Goal: Transaction & Acquisition: Purchase product/service

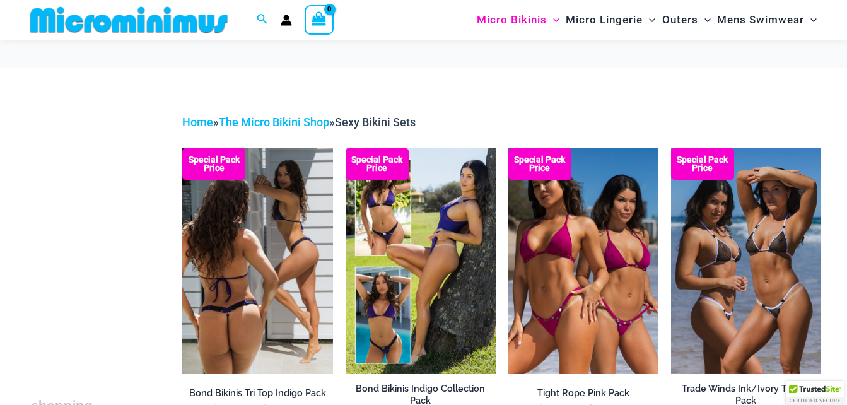
scroll to position [126, 0]
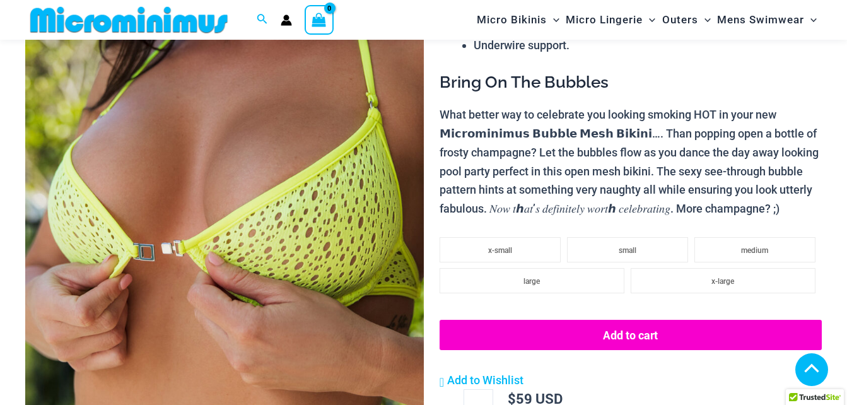
scroll to position [378, 0]
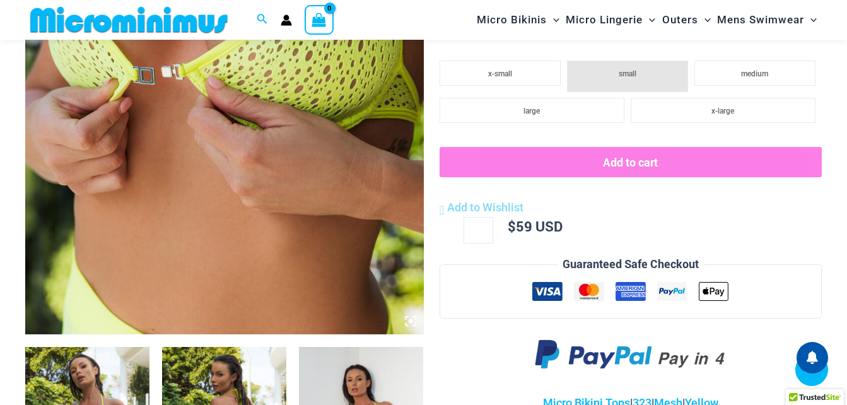
click at [603, 92] on li "small" at bounding box center [627, 77] width 121 height 32
drag, startPoint x: 754, startPoint y: 89, endPoint x: 305, endPoint y: 90, distance: 448.5
click at [751, 78] on span "medium" at bounding box center [754, 73] width 27 height 9
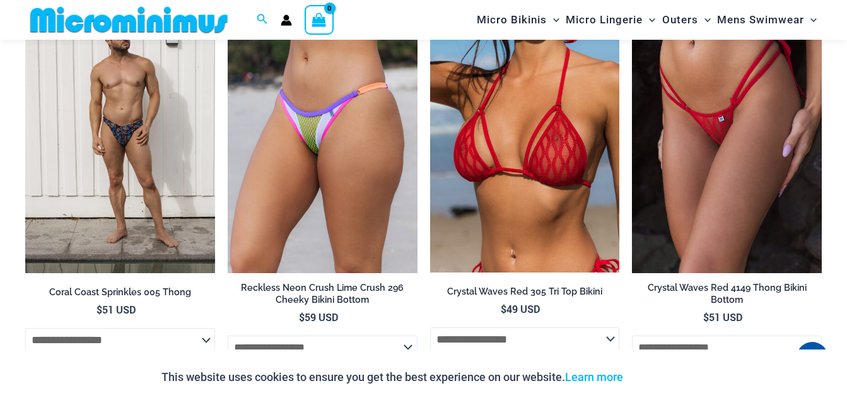
scroll to position [2007, 0]
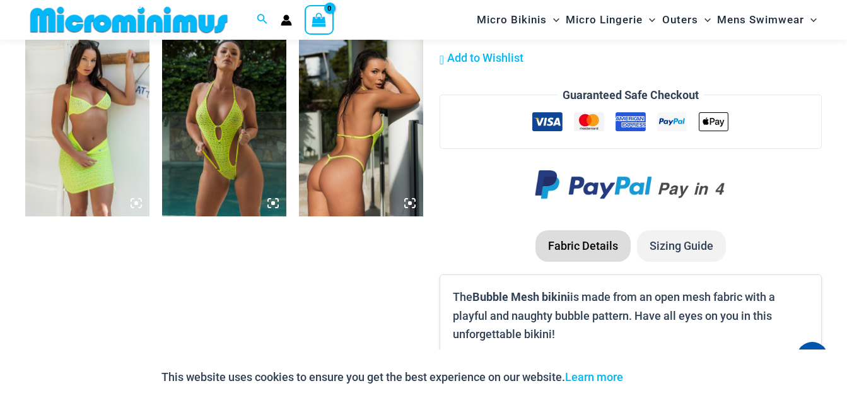
scroll to position [1124, 0]
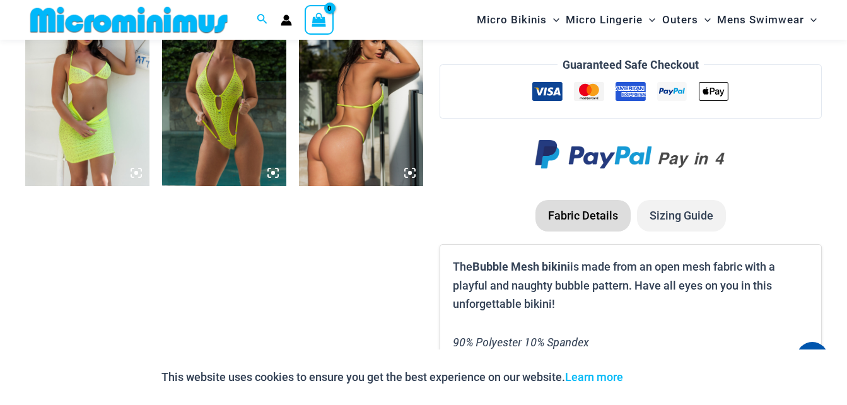
click at [660, 216] on li "Sizing Guide" at bounding box center [681, 216] width 89 height 32
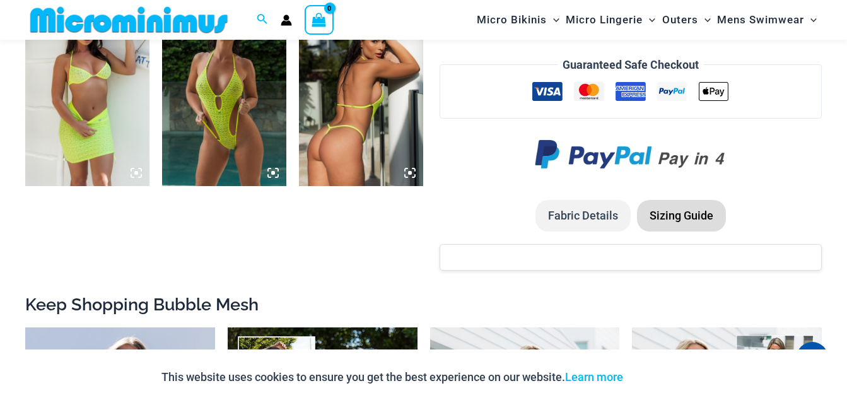
scroll to position [1250, 0]
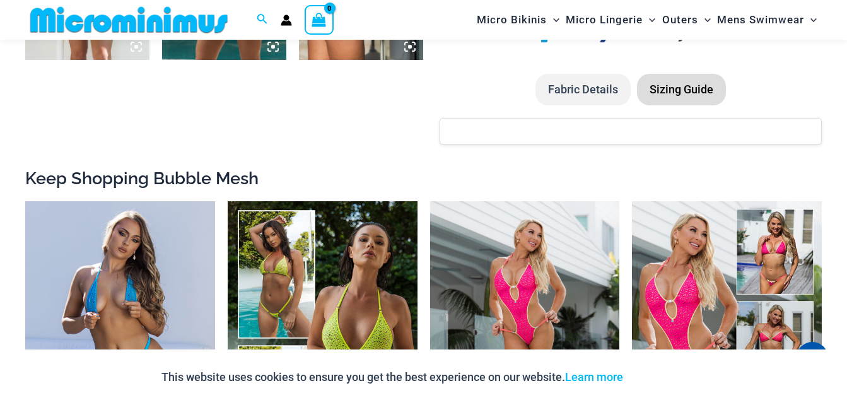
click at [672, 95] on li "Sizing Guide" at bounding box center [681, 90] width 89 height 32
click at [675, 88] on li "Sizing Guide" at bounding box center [681, 90] width 89 height 32
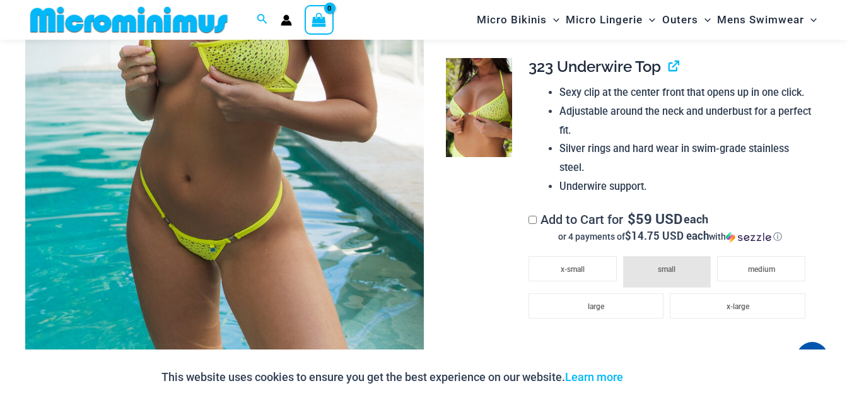
scroll to position [367, 0]
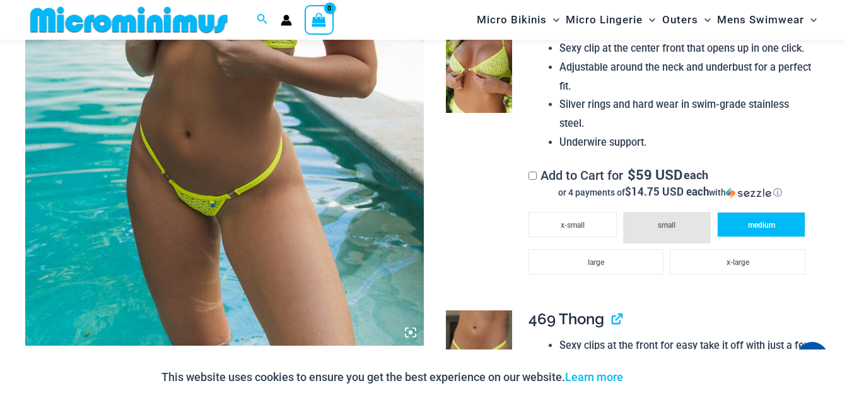
click at [742, 226] on li "medium" at bounding box center [761, 224] width 88 height 25
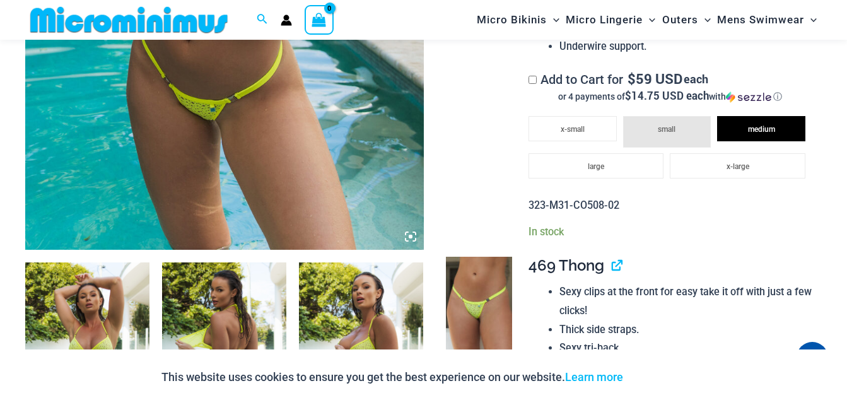
scroll to position [493, 0]
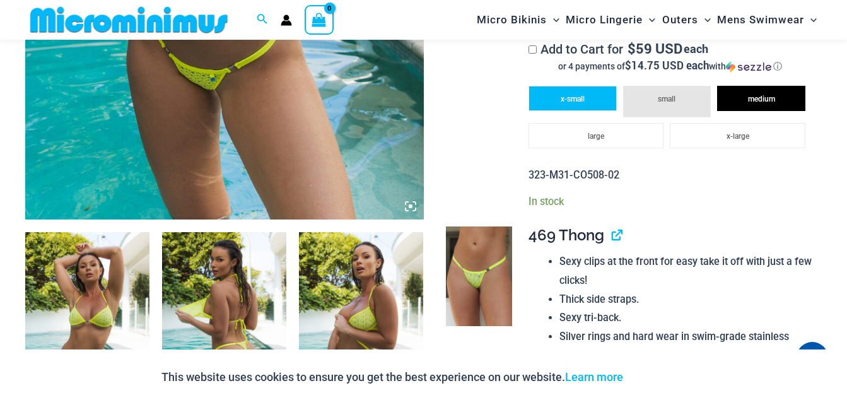
click at [573, 98] on span "x-small" at bounding box center [573, 99] width 24 height 9
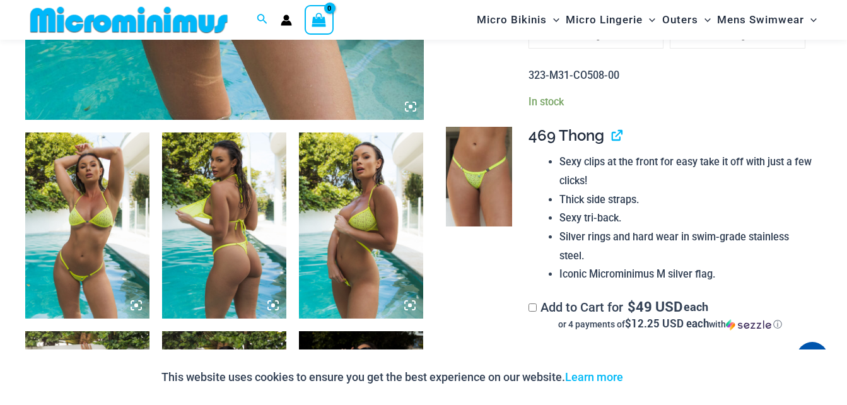
scroll to position [619, 0]
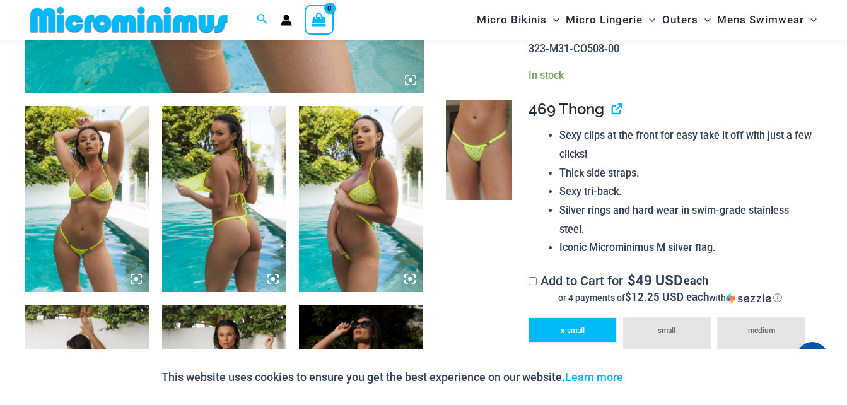
click at [592, 326] on li "x-small" at bounding box center [573, 329] width 88 height 25
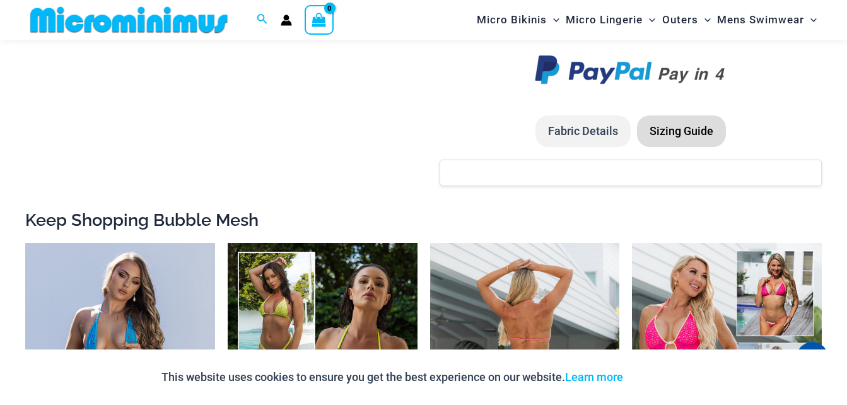
scroll to position [1503, 0]
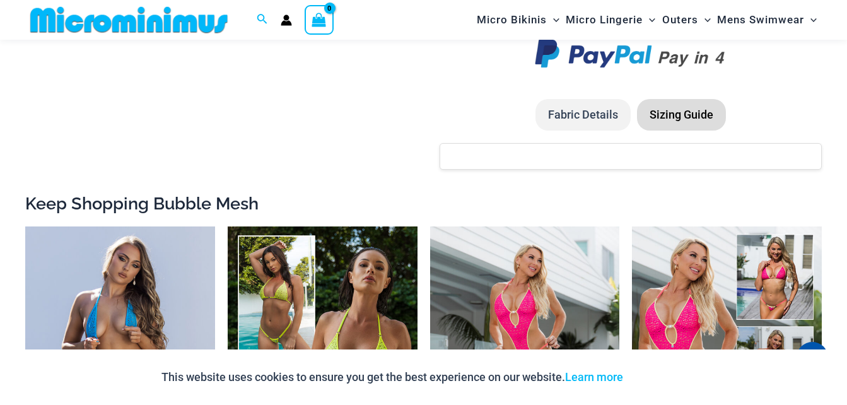
click at [590, 113] on li "Fabric Details" at bounding box center [583, 115] width 95 height 32
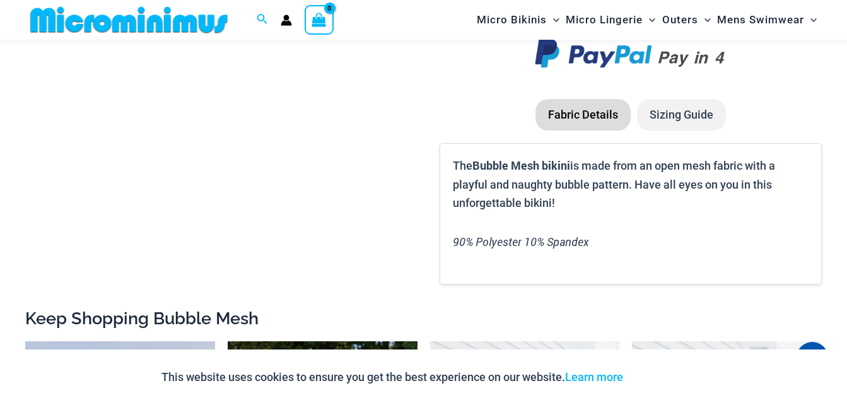
click at [663, 117] on li "Sizing Guide" at bounding box center [681, 115] width 89 height 32
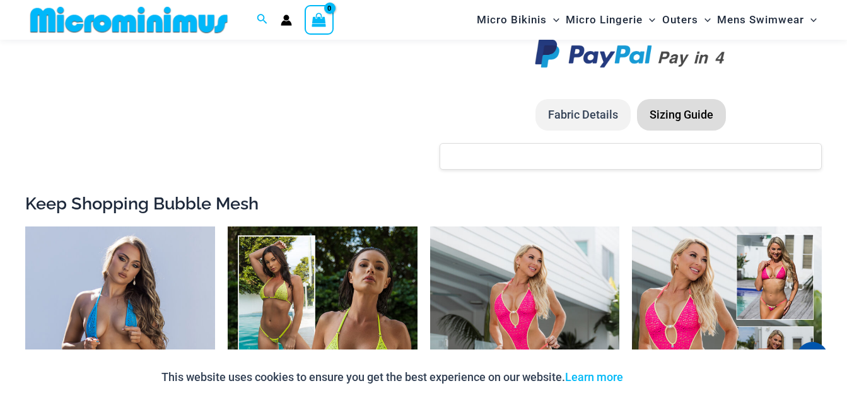
click at [662, 117] on li "Sizing Guide" at bounding box center [681, 115] width 89 height 32
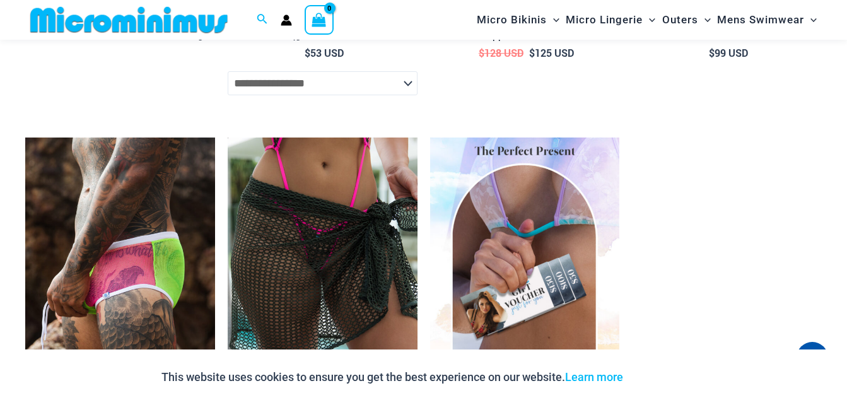
scroll to position [3723, 0]
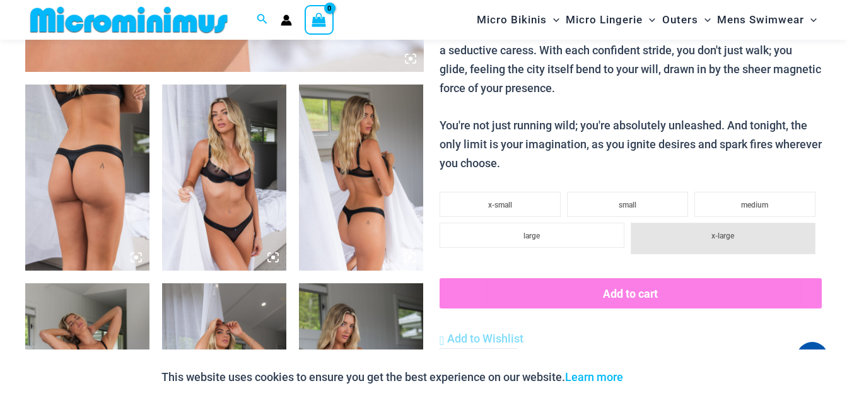
scroll to position [619, 0]
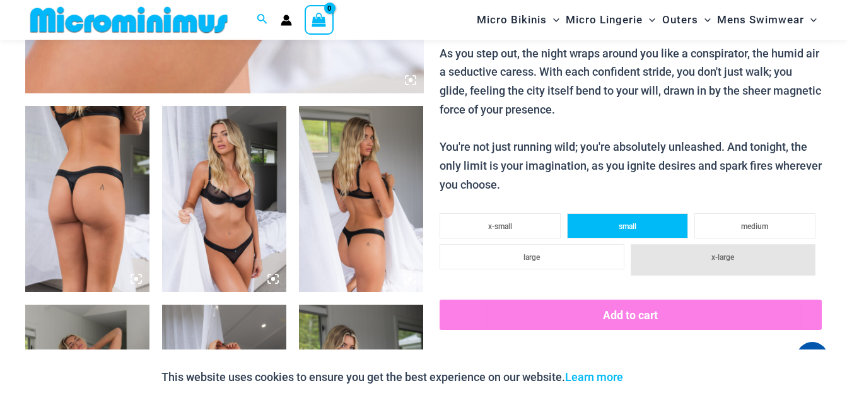
click at [619, 229] on span "small" at bounding box center [628, 226] width 18 height 9
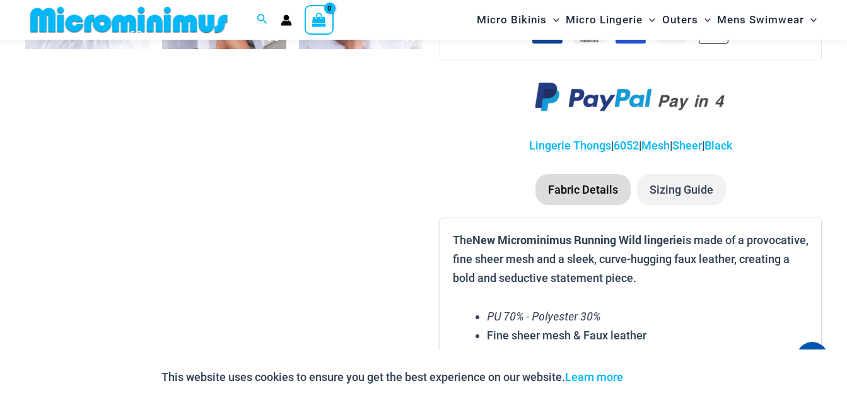
scroll to position [1124, 0]
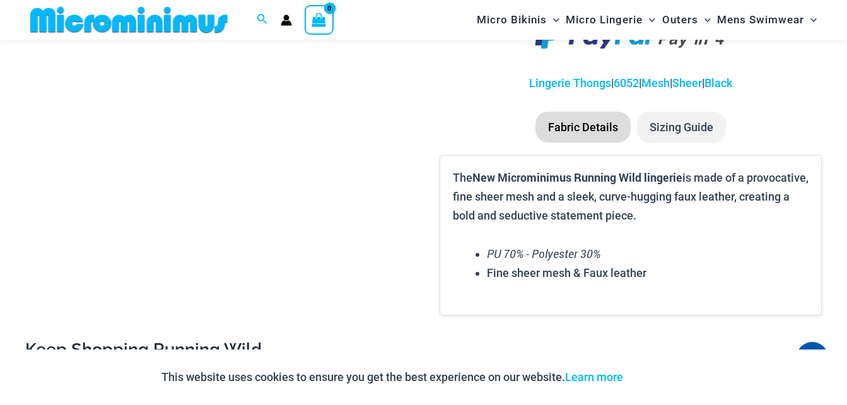
click at [709, 120] on li "Sizing Guide" at bounding box center [681, 128] width 89 height 32
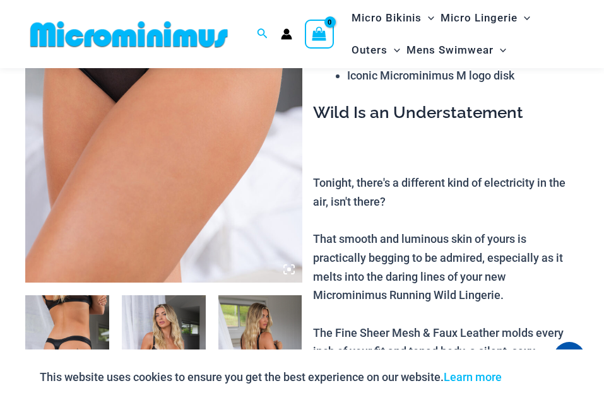
scroll to position [115, 0]
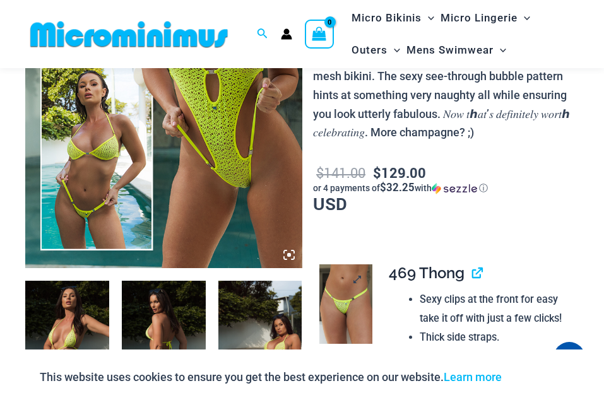
scroll to position [495, 0]
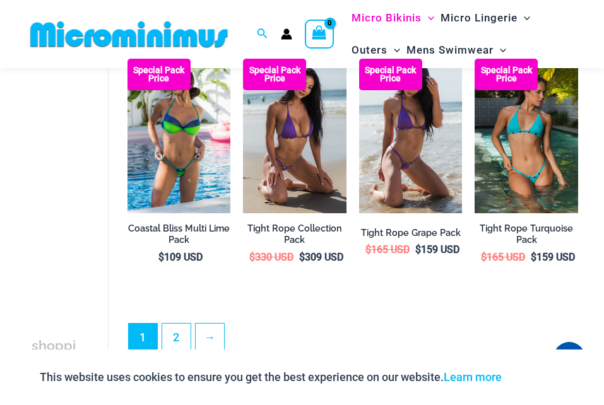
scroll to position [2006, 0]
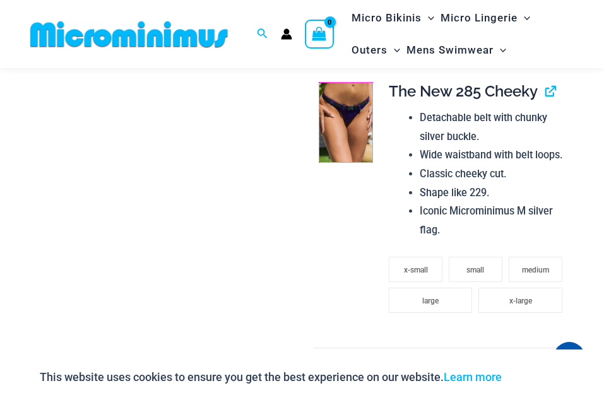
scroll to position [1377, 0]
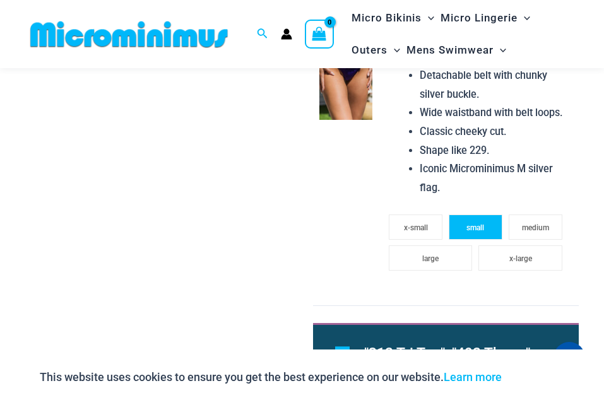
click at [474, 230] on span "small" at bounding box center [475, 227] width 18 height 9
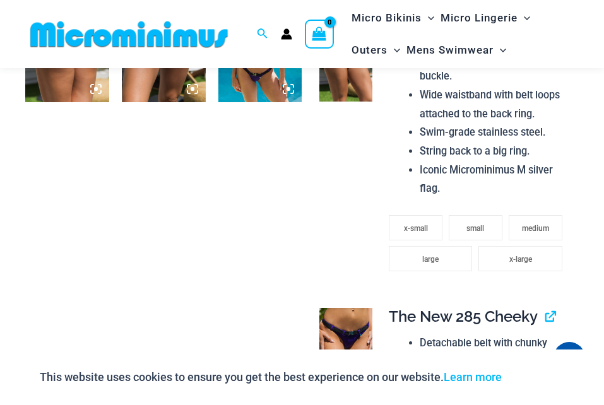
scroll to position [1125, 0]
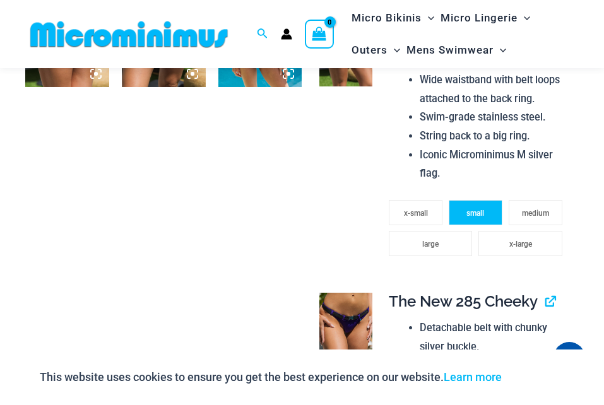
click at [482, 218] on span "small" at bounding box center [475, 213] width 18 height 9
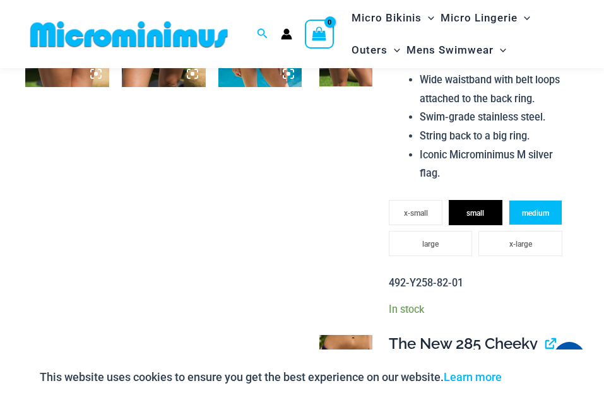
click at [519, 210] on li "medium" at bounding box center [535, 212] width 54 height 25
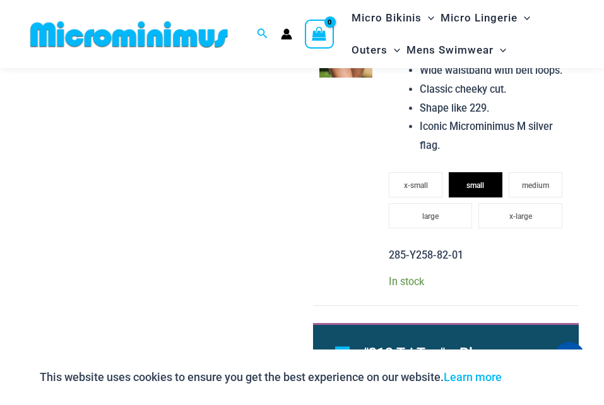
scroll to position [1503, 0]
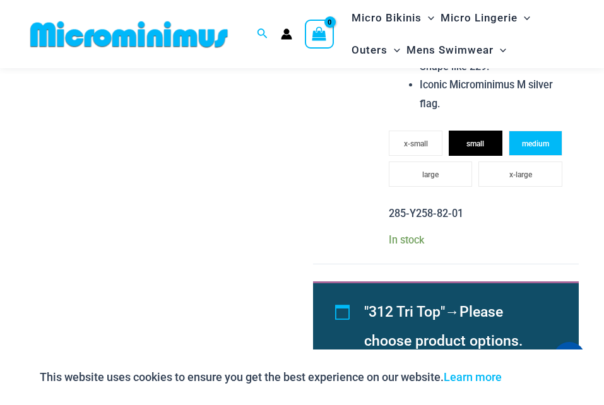
click at [533, 144] on span "medium" at bounding box center [535, 143] width 27 height 9
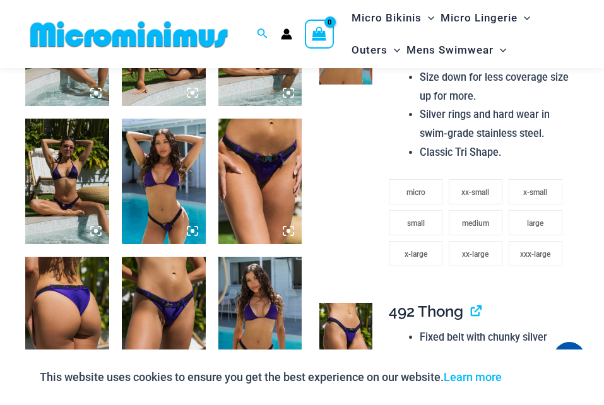
scroll to position [872, 0]
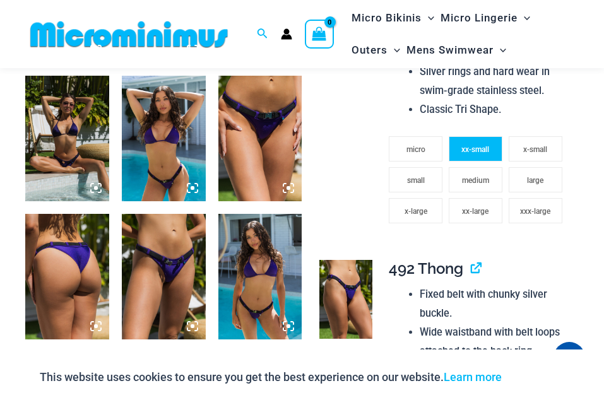
click at [475, 151] on span "xx-small" at bounding box center [475, 149] width 28 height 9
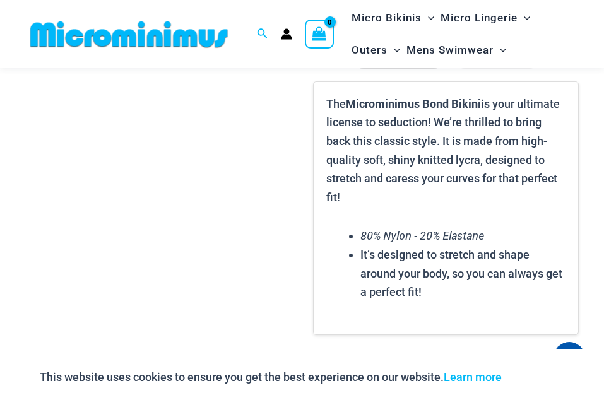
scroll to position [2006, 0]
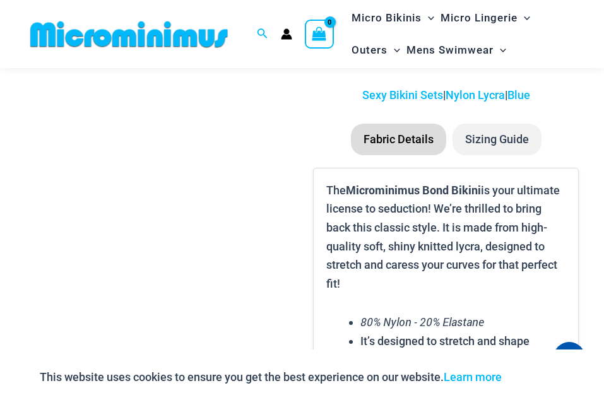
click at [478, 143] on li "Sizing Guide" at bounding box center [496, 140] width 89 height 32
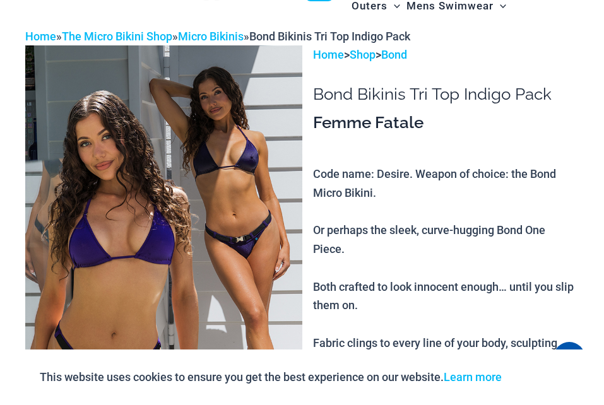
scroll to position [0, 0]
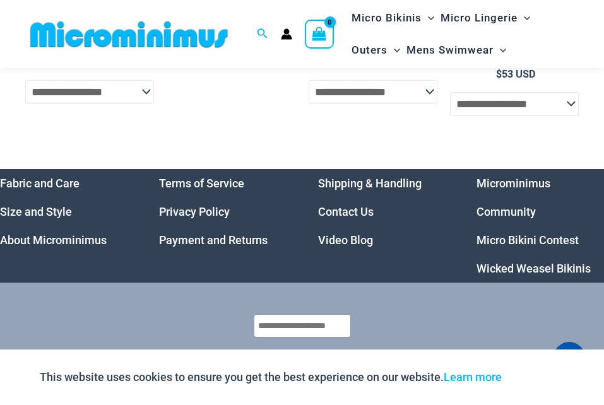
scroll to position [3684, 0]
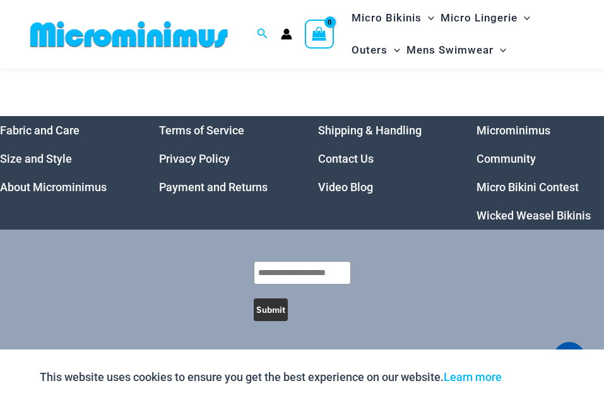
click at [507, 128] on link "Microminimus Community" at bounding box center [513, 145] width 74 height 42
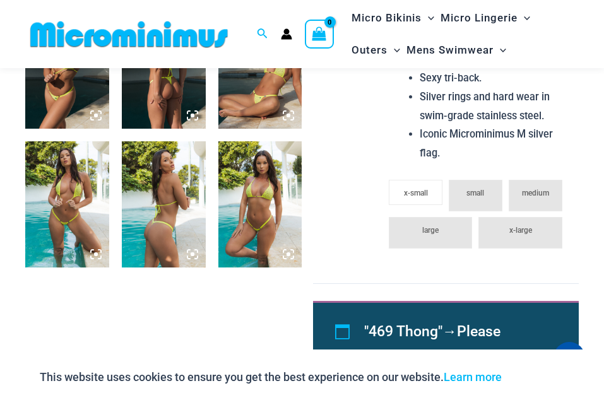
scroll to position [278, 0]
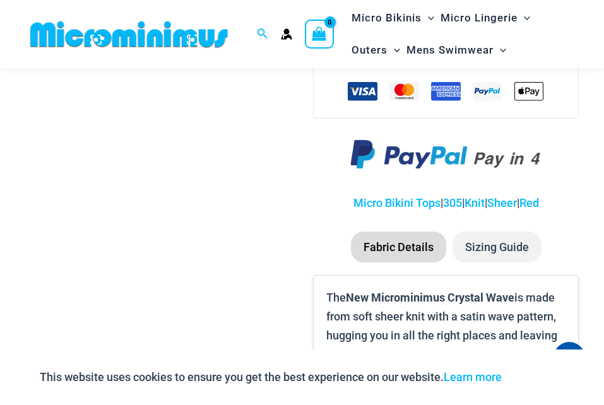
scroll to position [871, 0]
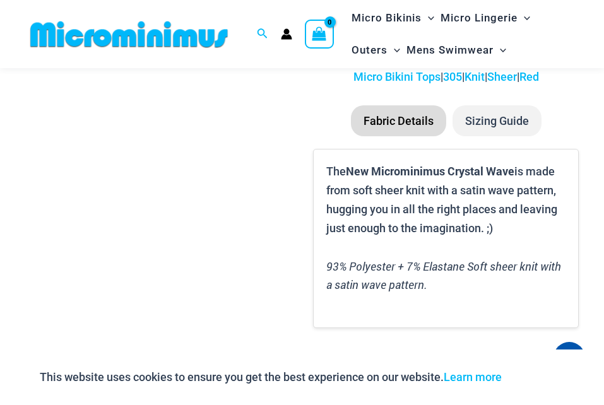
click at [505, 105] on li "Sizing Guide" at bounding box center [496, 121] width 89 height 32
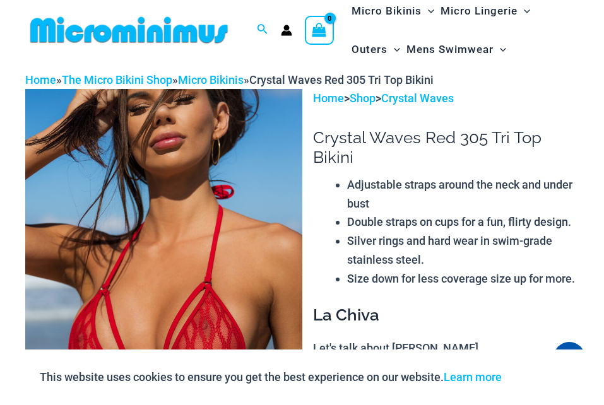
scroll to position [0, 0]
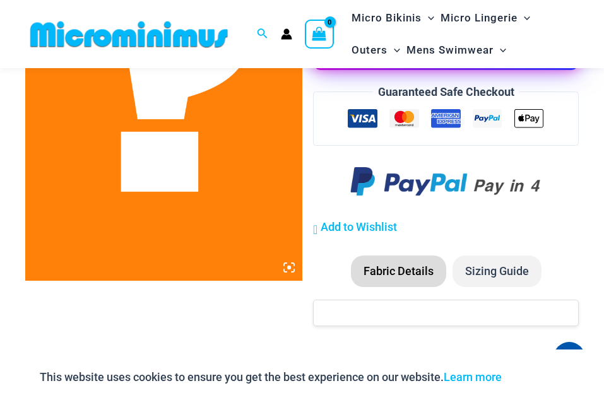
scroll to position [366, 0]
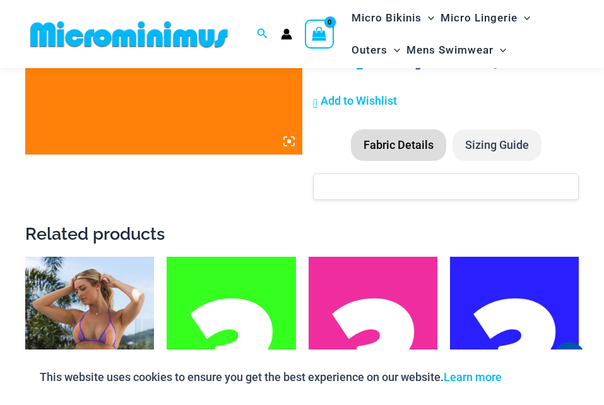
click at [476, 139] on li "Sizing Guide" at bounding box center [496, 145] width 89 height 32
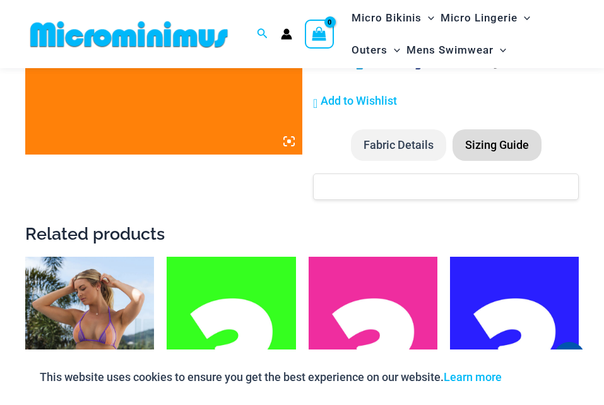
click at [418, 141] on li "Fabric Details" at bounding box center [398, 145] width 95 height 32
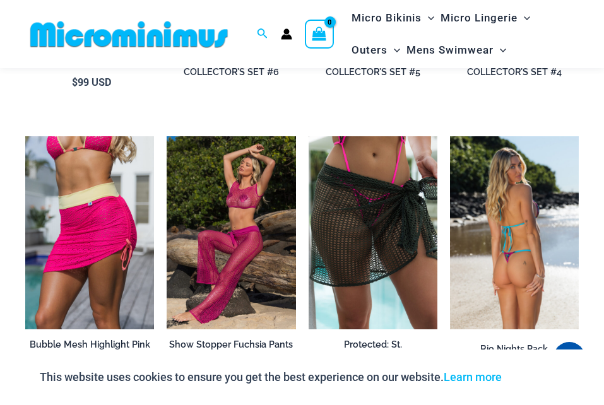
scroll to position [744, 0]
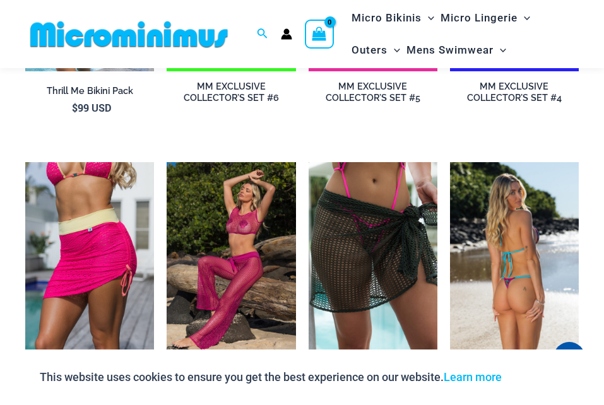
click at [507, 179] on img at bounding box center [514, 258] width 129 height 193
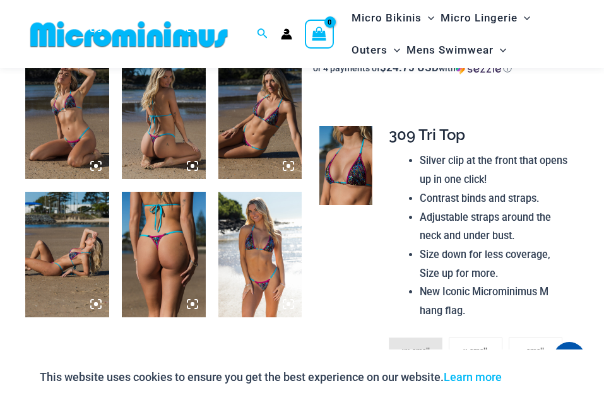
scroll to position [744, 0]
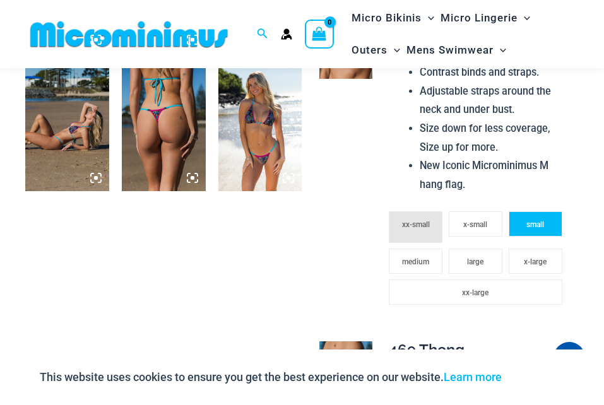
click at [527, 235] on li "small" at bounding box center [535, 223] width 54 height 25
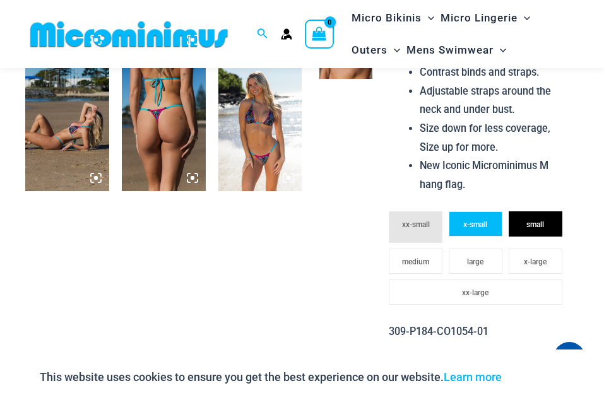
click at [486, 234] on li "x-small" at bounding box center [476, 223] width 54 height 25
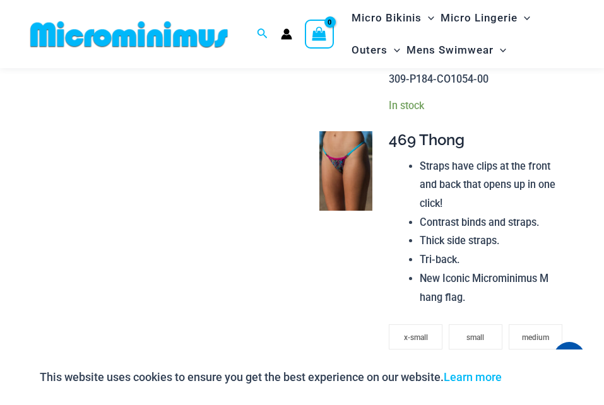
scroll to position [1123, 0]
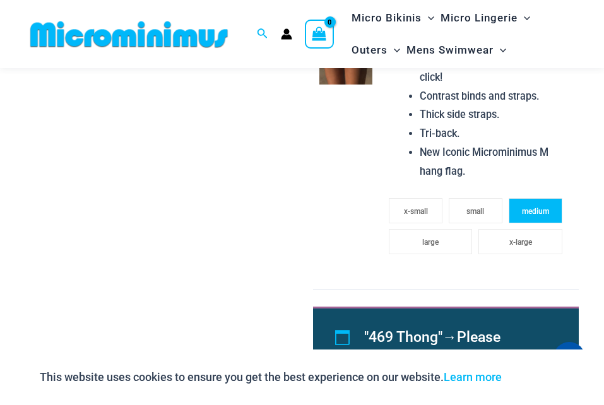
click at [510, 218] on li "medium" at bounding box center [535, 210] width 54 height 25
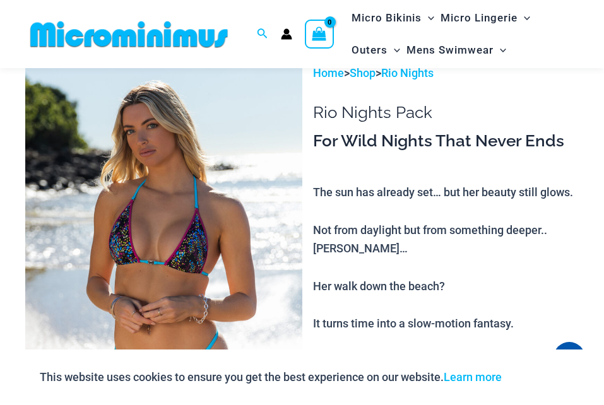
scroll to position [0, 0]
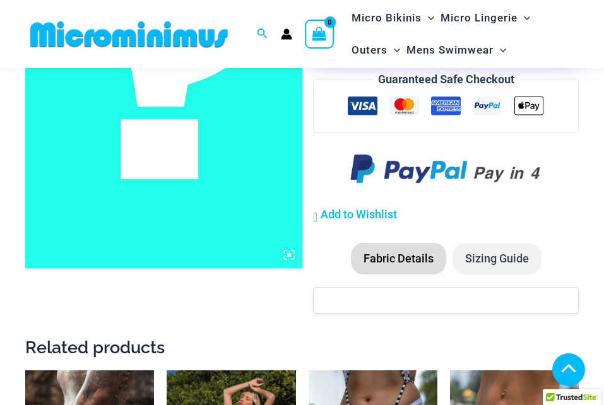
scroll to position [252, 0]
click at [193, 155] on img at bounding box center [163, 60] width 277 height 415
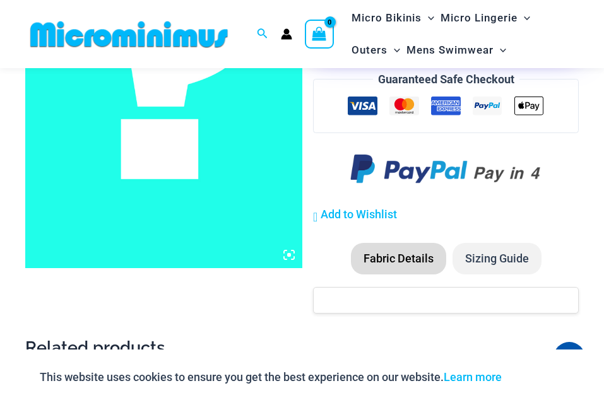
click at [484, 257] on li "Sizing Guide" at bounding box center [496, 259] width 89 height 32
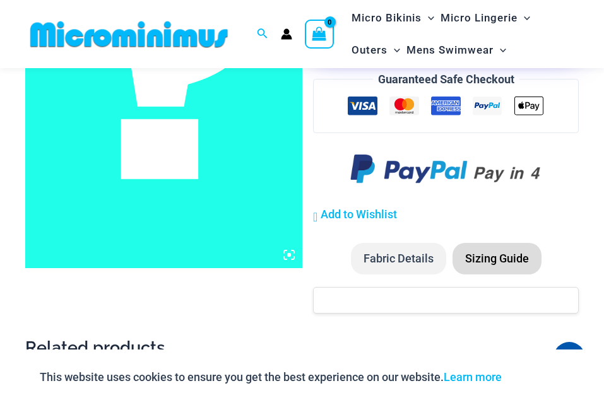
click at [416, 257] on li "Fabric Details" at bounding box center [398, 259] width 95 height 32
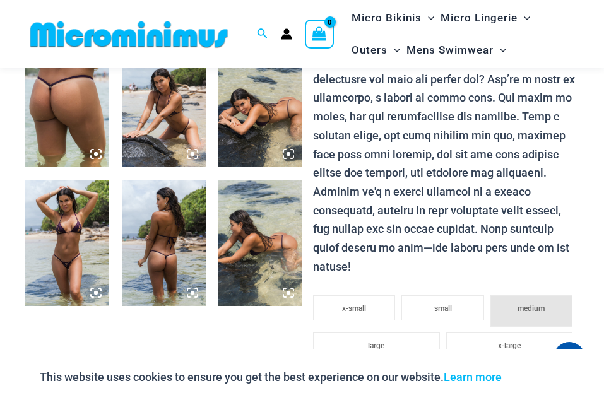
scroll to position [492, 0]
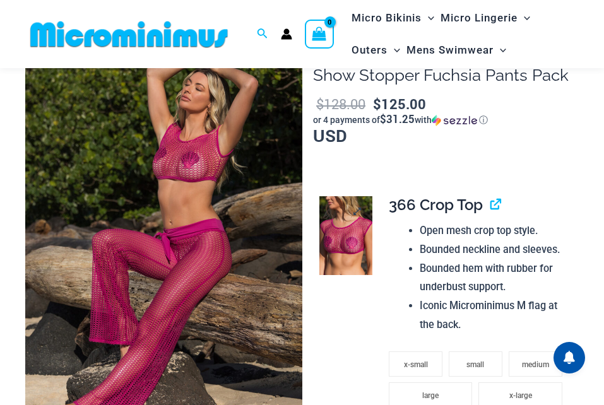
scroll to position [126, 0]
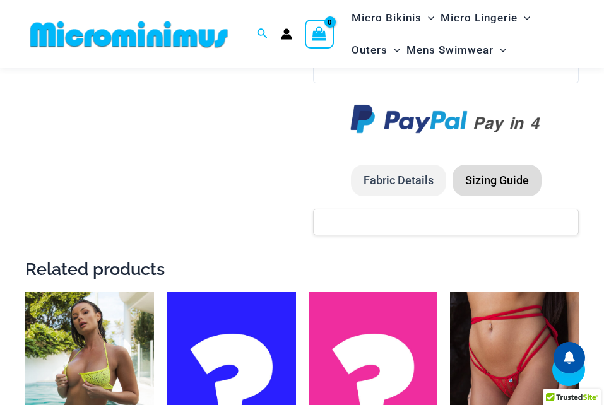
click at [415, 179] on li "Fabric Details" at bounding box center [398, 181] width 95 height 32
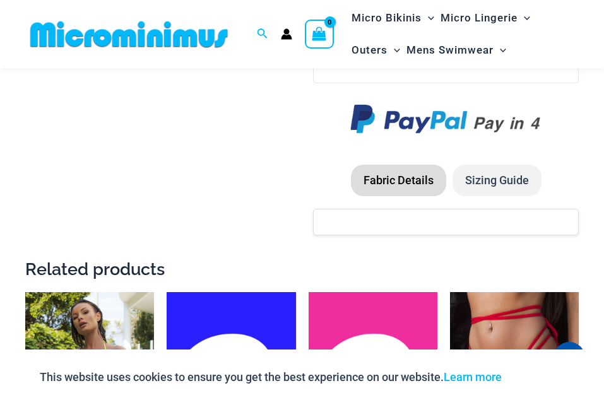
click at [415, 179] on li "Fabric Details" at bounding box center [398, 181] width 95 height 32
click at [415, 180] on li "Fabric Details" at bounding box center [398, 181] width 95 height 32
click at [501, 180] on li "Sizing Guide" at bounding box center [496, 181] width 89 height 32
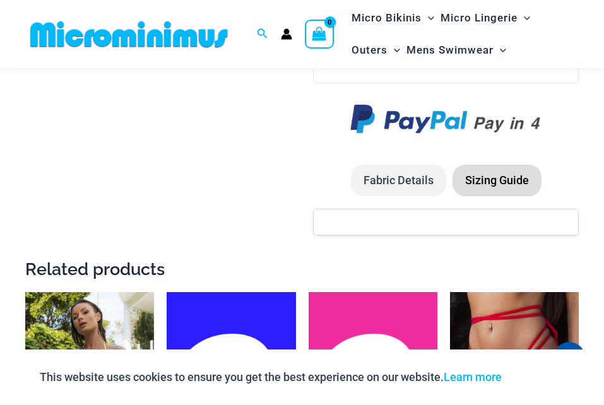
click at [501, 180] on li "Sizing Guide" at bounding box center [496, 181] width 89 height 32
click at [502, 182] on li "Sizing Guide" at bounding box center [496, 181] width 89 height 32
click at [508, 185] on li "Sizing Guide" at bounding box center [496, 181] width 89 height 32
click at [497, 187] on li "Sizing Guide" at bounding box center [496, 181] width 89 height 32
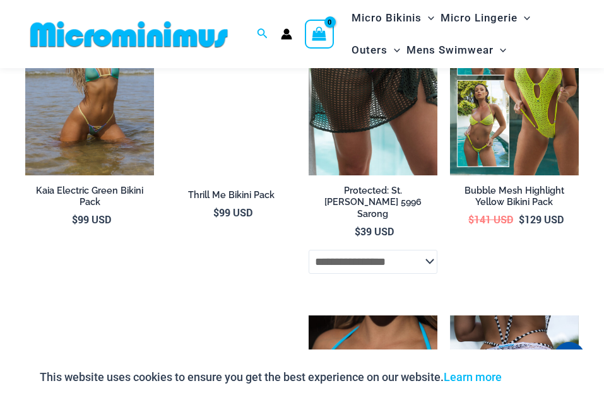
scroll to position [1766, 0]
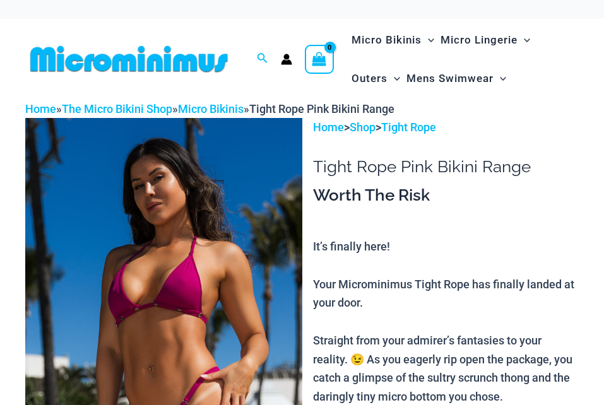
scroll to position [52, 0]
